Goal: Navigation & Orientation: Find specific page/section

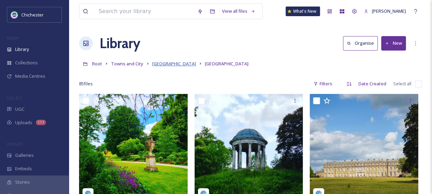
drag, startPoint x: 171, startPoint y: 64, endPoint x: 159, endPoint y: 64, distance: 12.0
click at [171, 64] on span "[GEOGRAPHIC_DATA]" at bounding box center [174, 63] width 44 height 6
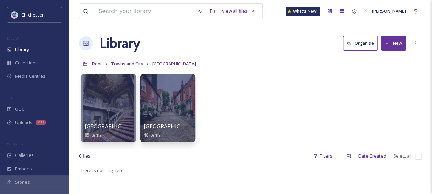
click at [128, 63] on span "Towns and City" at bounding box center [127, 63] width 32 height 6
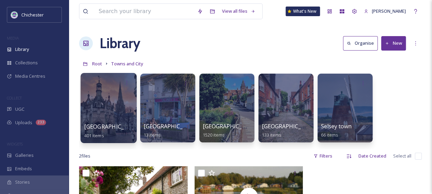
click at [127, 103] on div at bounding box center [108, 108] width 56 height 70
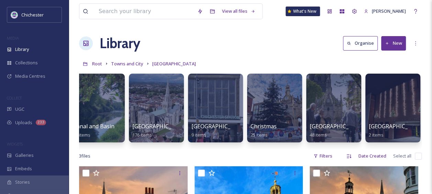
scroll to position [0, 130]
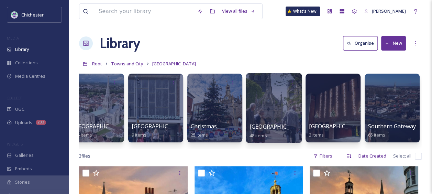
click at [283, 113] on div at bounding box center [274, 108] width 56 height 70
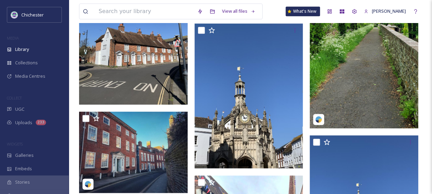
scroll to position [447, 0]
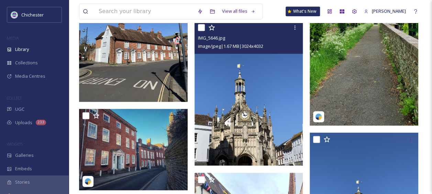
click at [272, 104] on img at bounding box center [248, 93] width 109 height 145
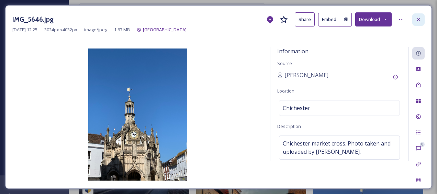
click at [419, 20] on icon at bounding box center [418, 19] width 3 height 3
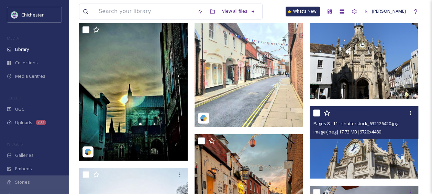
scroll to position [687, 0]
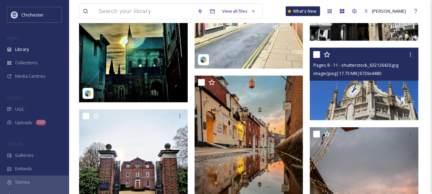
click at [345, 101] on img at bounding box center [363, 84] width 109 height 72
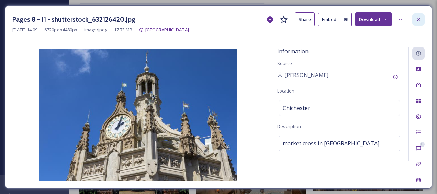
click at [417, 21] on icon at bounding box center [418, 19] width 5 height 5
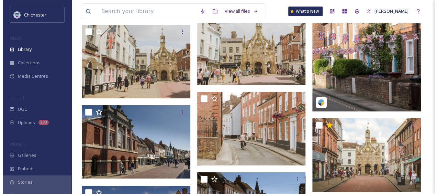
scroll to position [1228, 0]
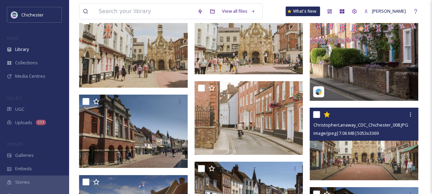
click at [386, 155] on img at bounding box center [363, 144] width 109 height 72
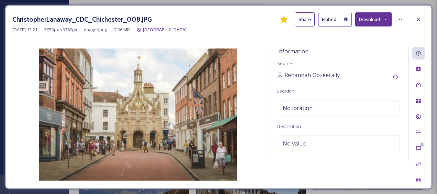
scroll to position [1232, 0]
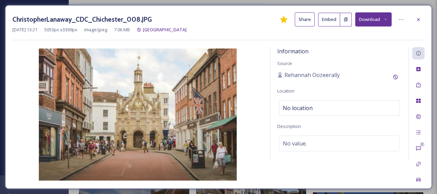
click at [162, 95] on img at bounding box center [137, 114] width 251 height 132
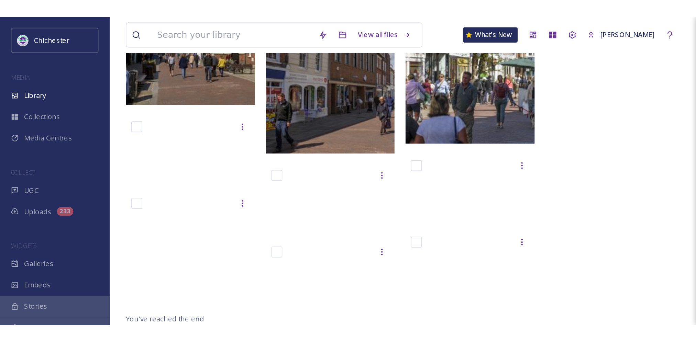
scroll to position [1380, 0]
